Goal: Task Accomplishment & Management: Manage account settings

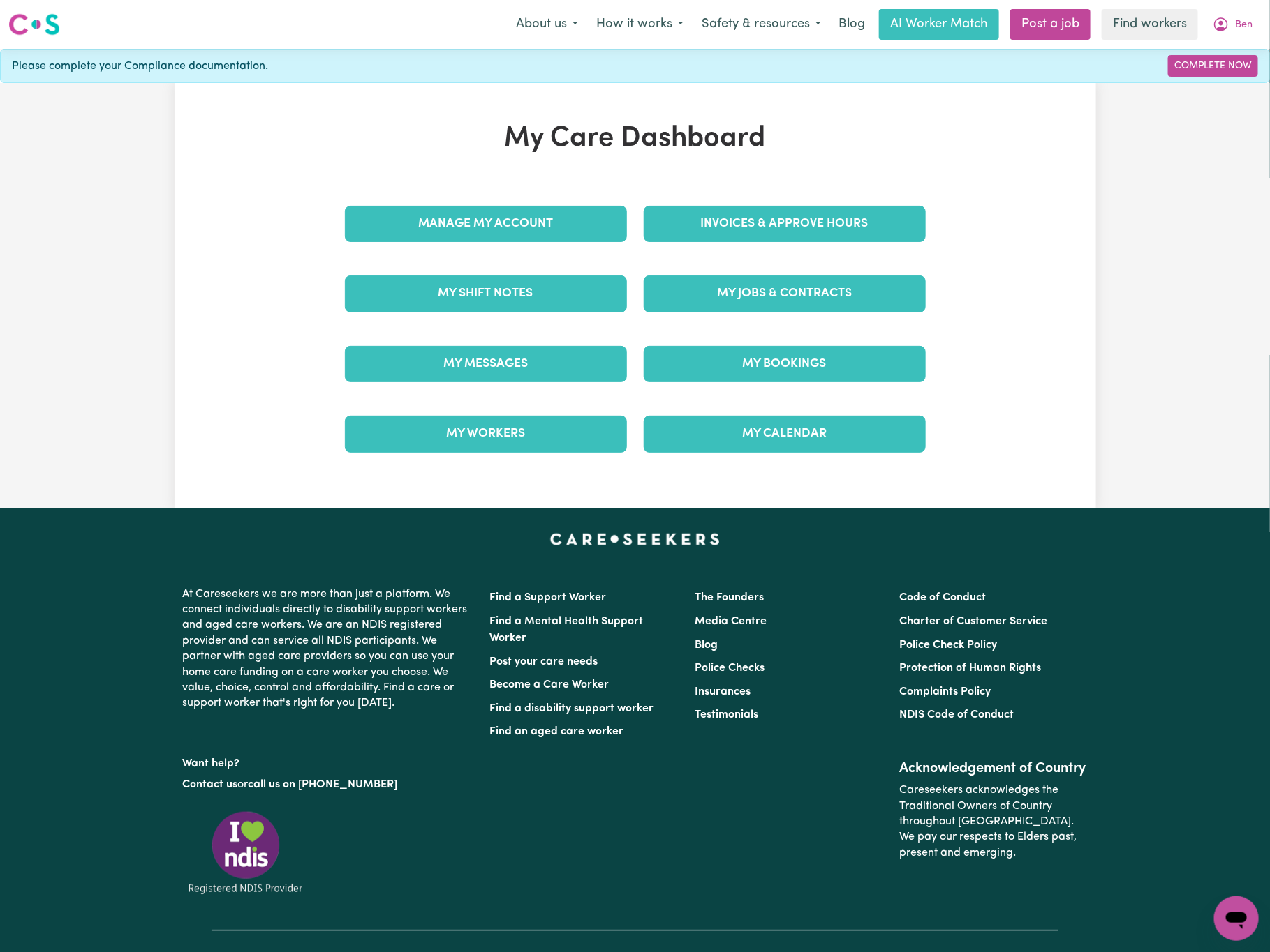
click at [526, 205] on div "Manage My Account" at bounding box center [485, 224] width 298 height 70
click at [534, 220] on link "Manage My Account" at bounding box center [486, 224] width 282 height 36
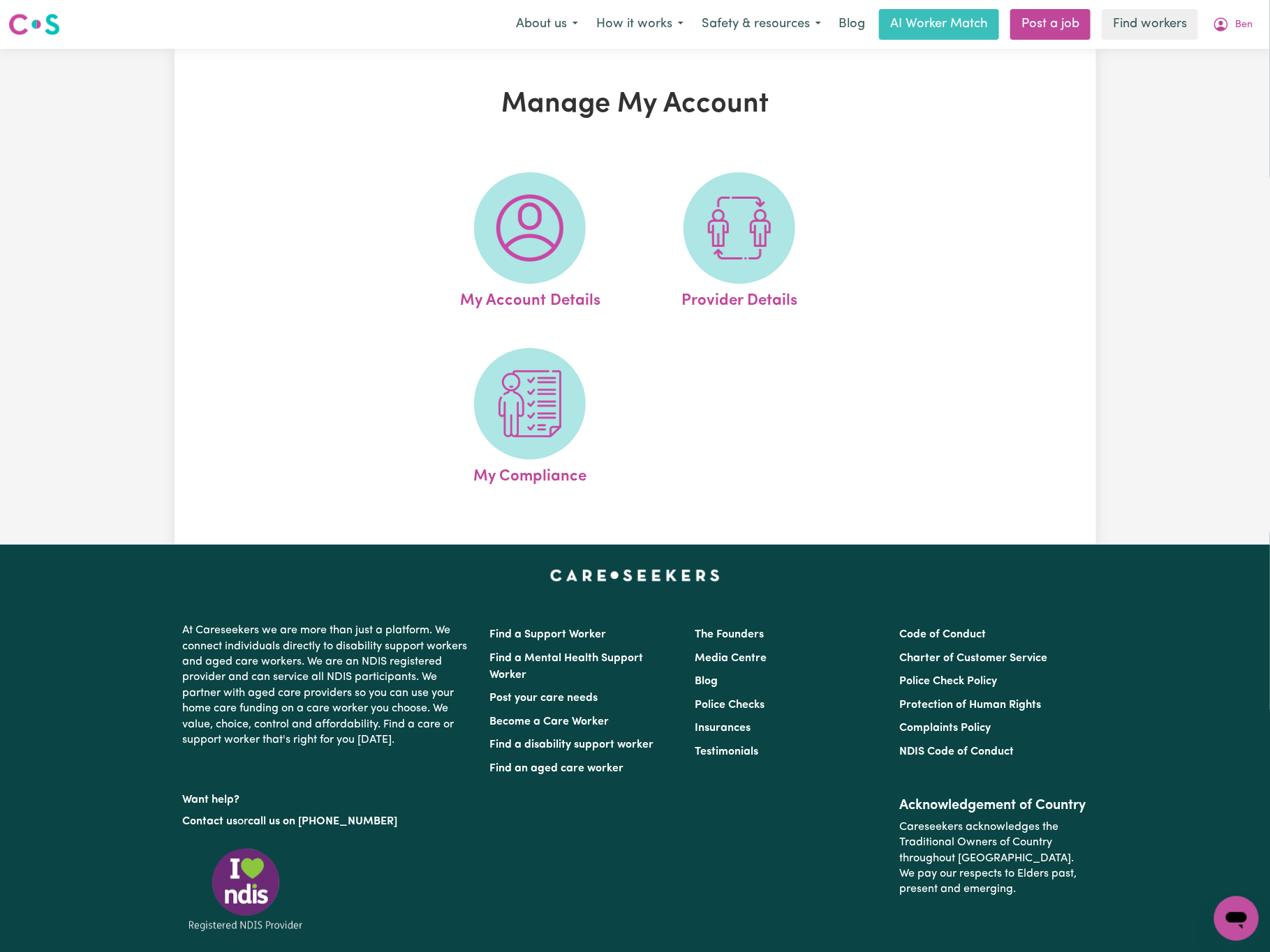
click at [769, 237] on img at bounding box center [739, 227] width 67 height 67
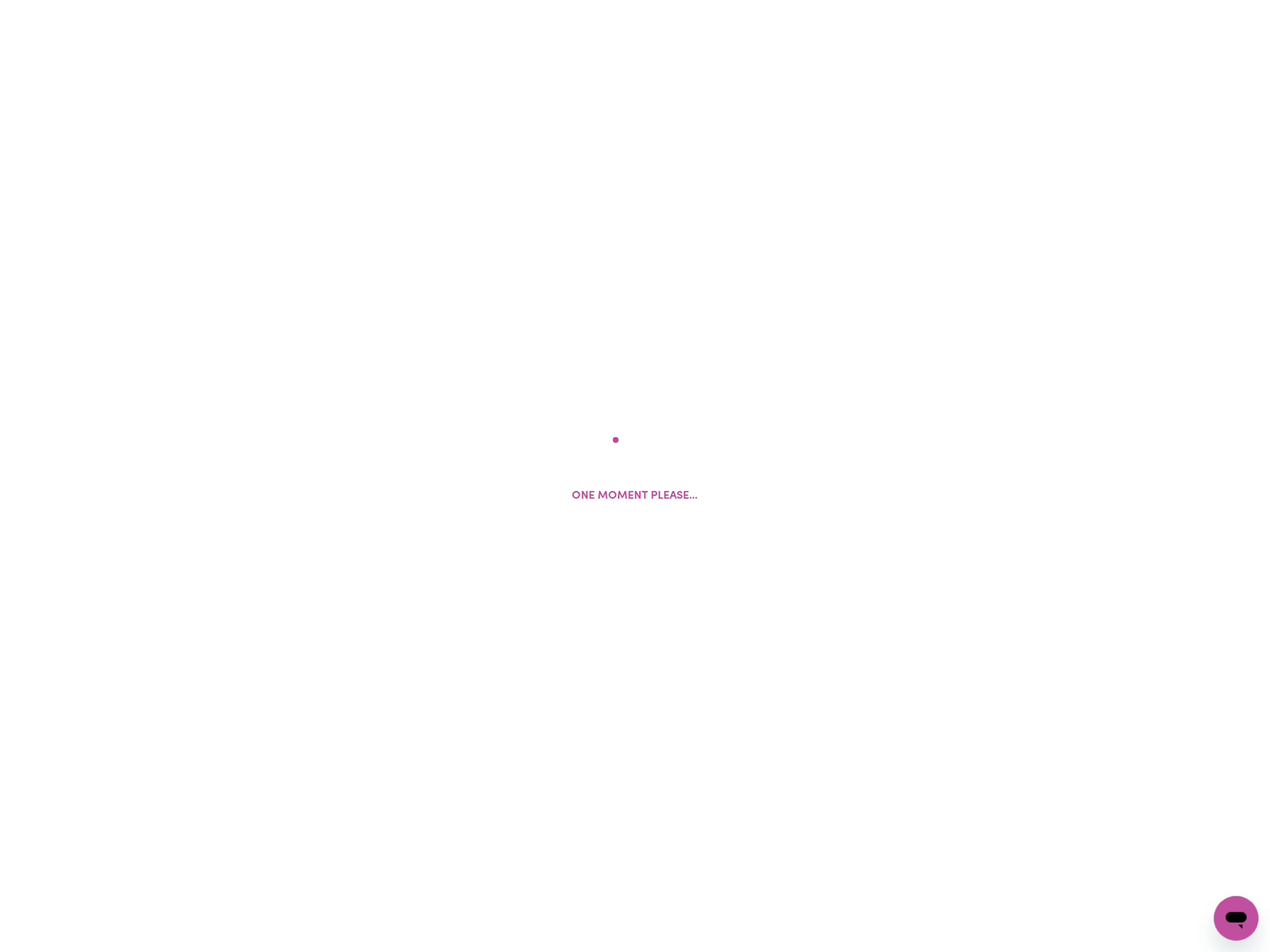
select select "NDIS_FUNDING_AGENCY_MANAGED"
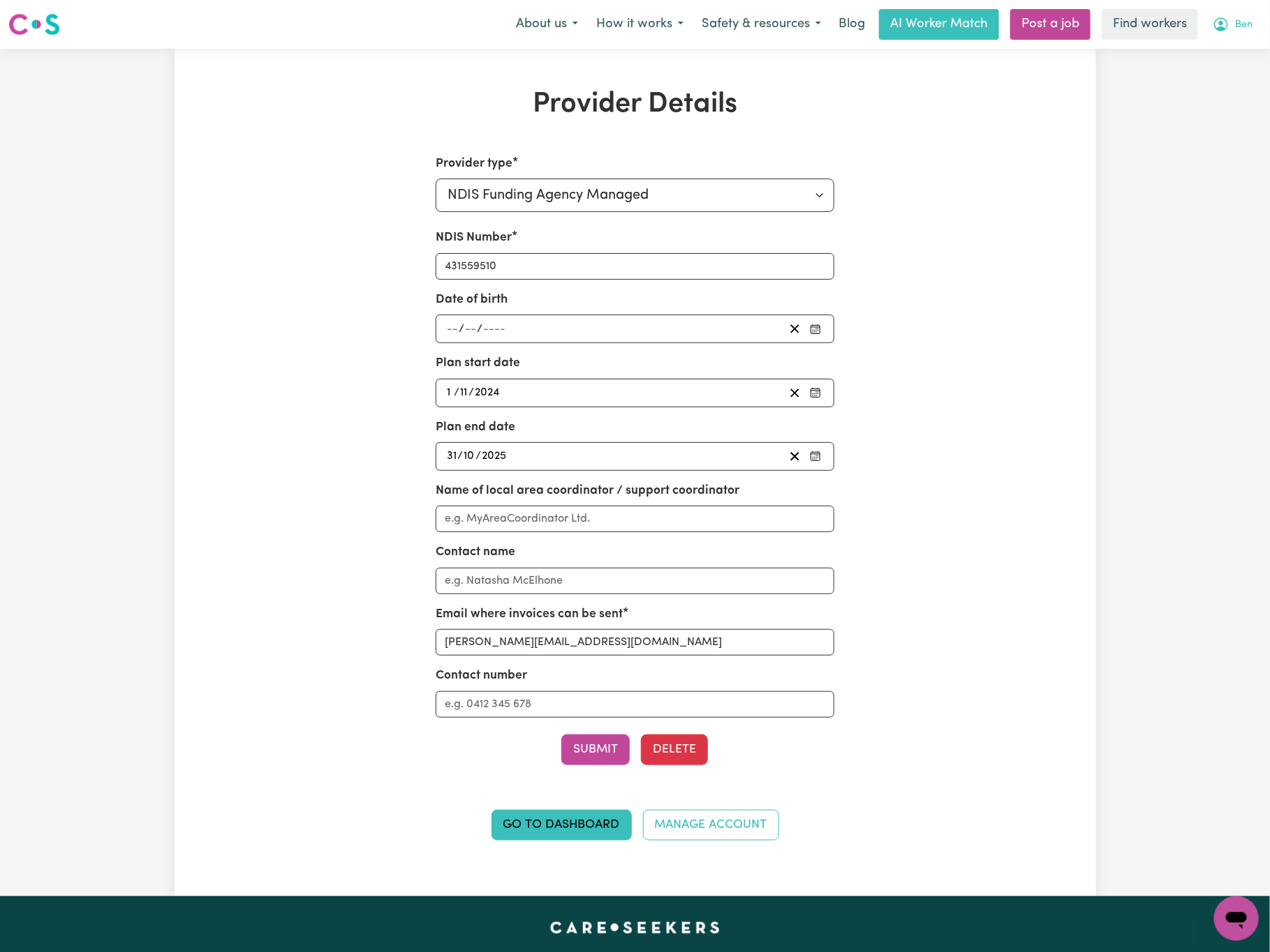
click at [1228, 19] on icon "My Account" at bounding box center [1221, 24] width 16 height 16
click at [1225, 73] on link "Logout" at bounding box center [1205, 80] width 110 height 27
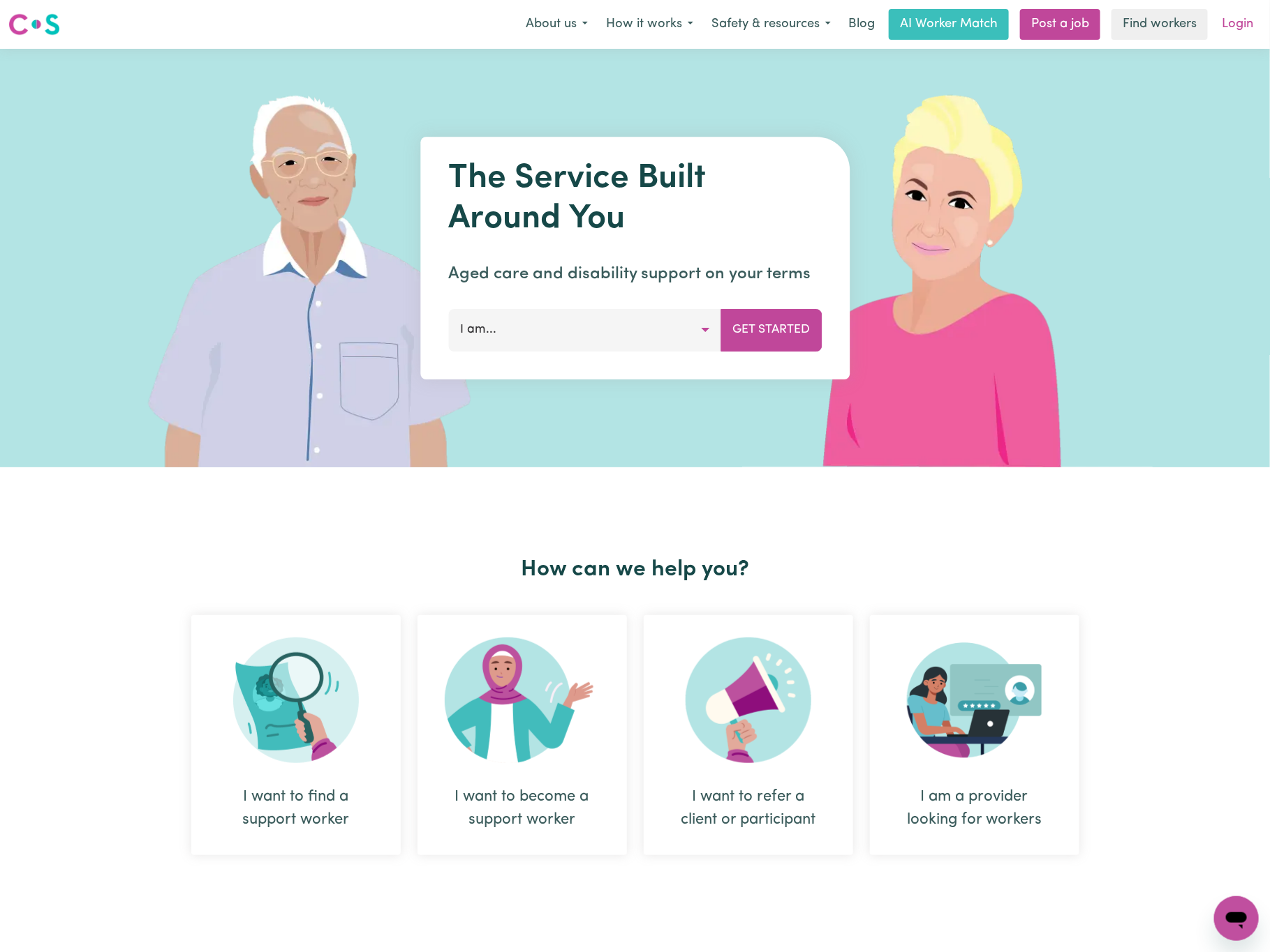
click at [1238, 31] on link "Login" at bounding box center [1237, 24] width 48 height 31
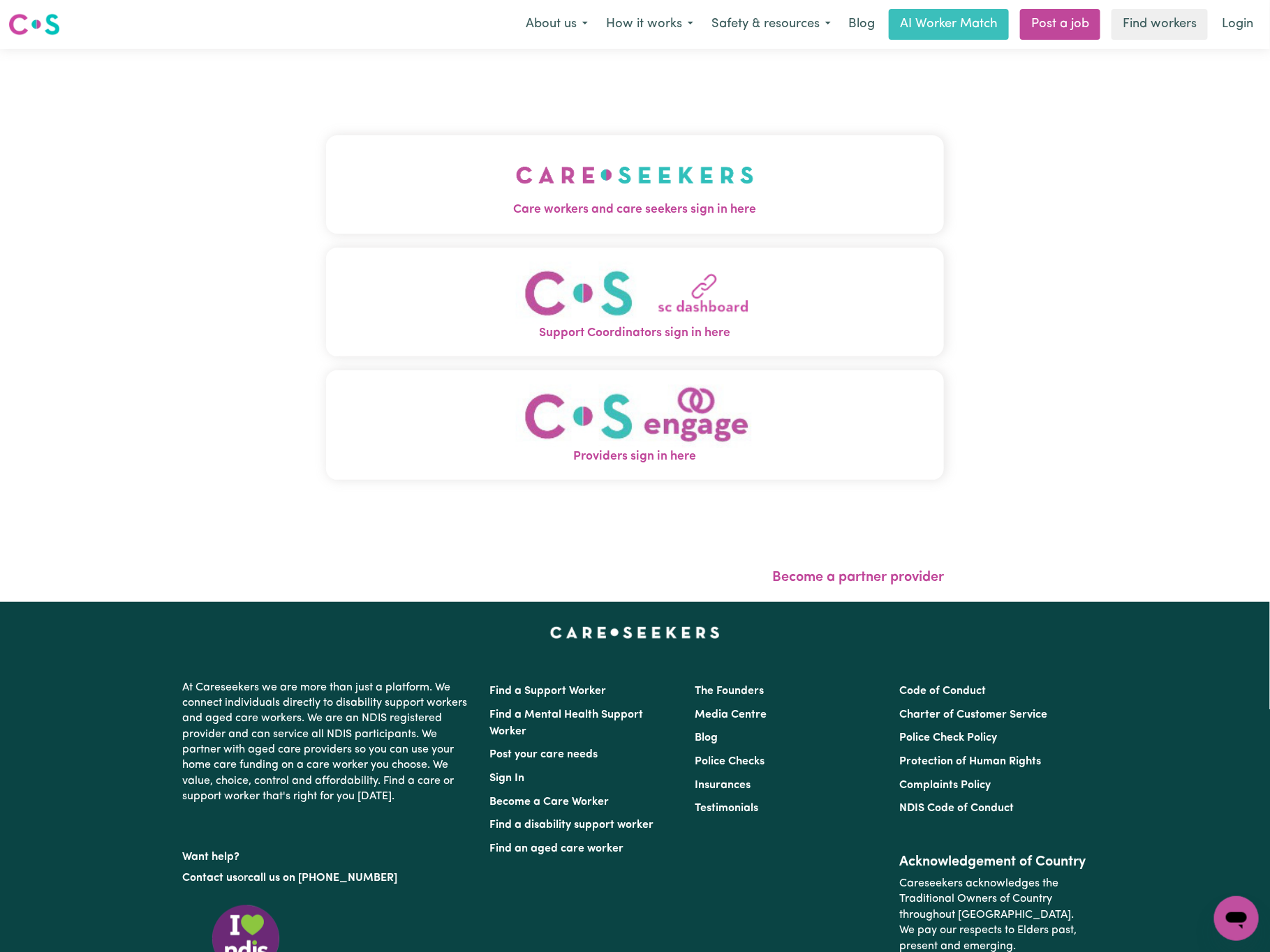
click at [516, 168] on img "Care workers and care seekers sign in here" at bounding box center [634, 176] width 238 height 52
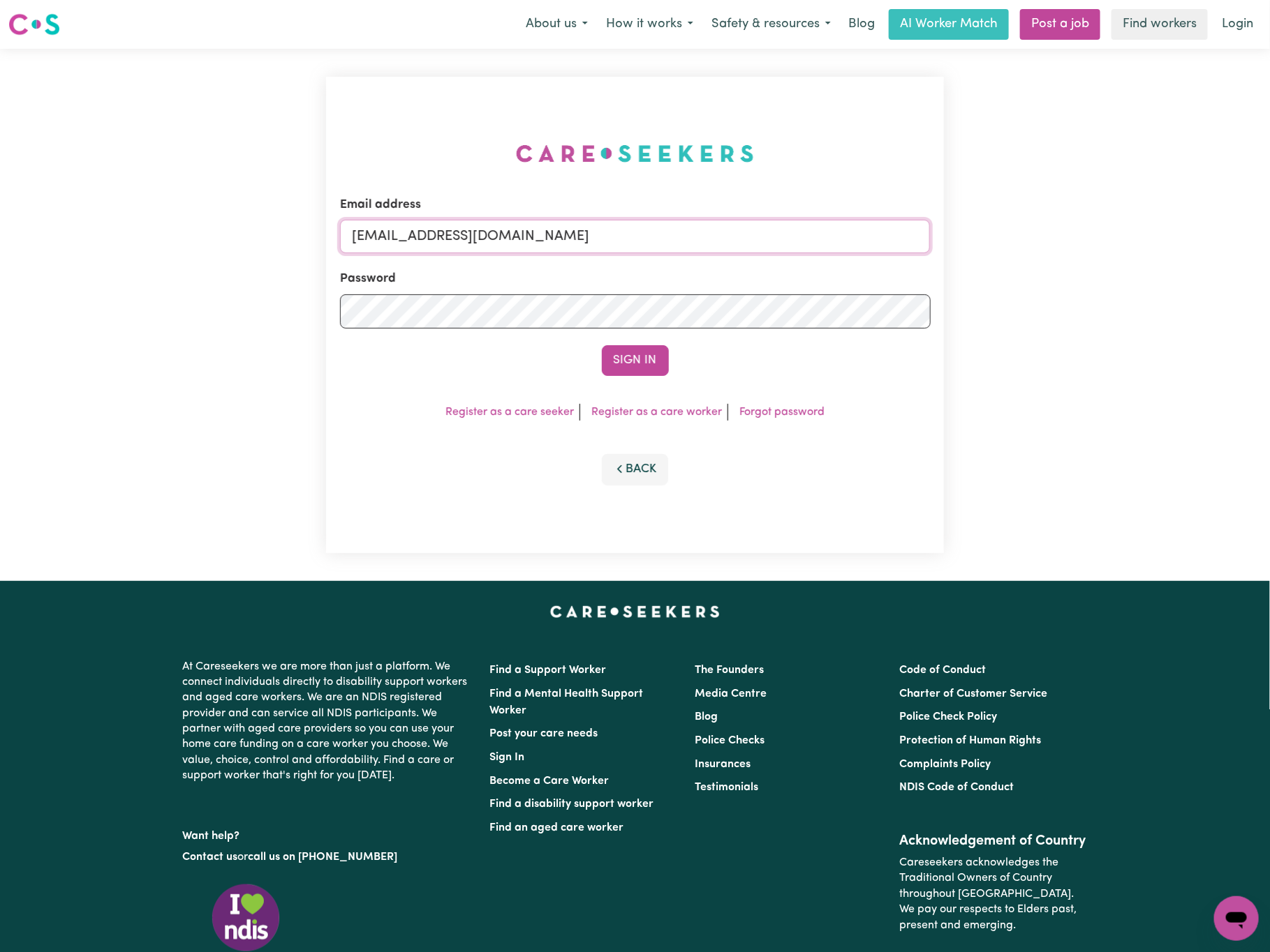
drag, startPoint x: 424, startPoint y: 225, endPoint x: 1182, endPoint y: 206, distance: 758.2
click at [1190, 208] on div "Email address [EMAIL_ADDRESS][DOMAIN_NAME] Password Sign In Register as a care …" at bounding box center [635, 315] width 1270 height 533
paste input "[EMAIL_ADDRESS][DOMAIN_NAME]"
type input "superuser~[EMAIL_ADDRESS][DOMAIN_NAME]"
click at [602, 345] on button "Sign In" at bounding box center [635, 361] width 67 height 31
